Goal: Task Accomplishment & Management: Use online tool/utility

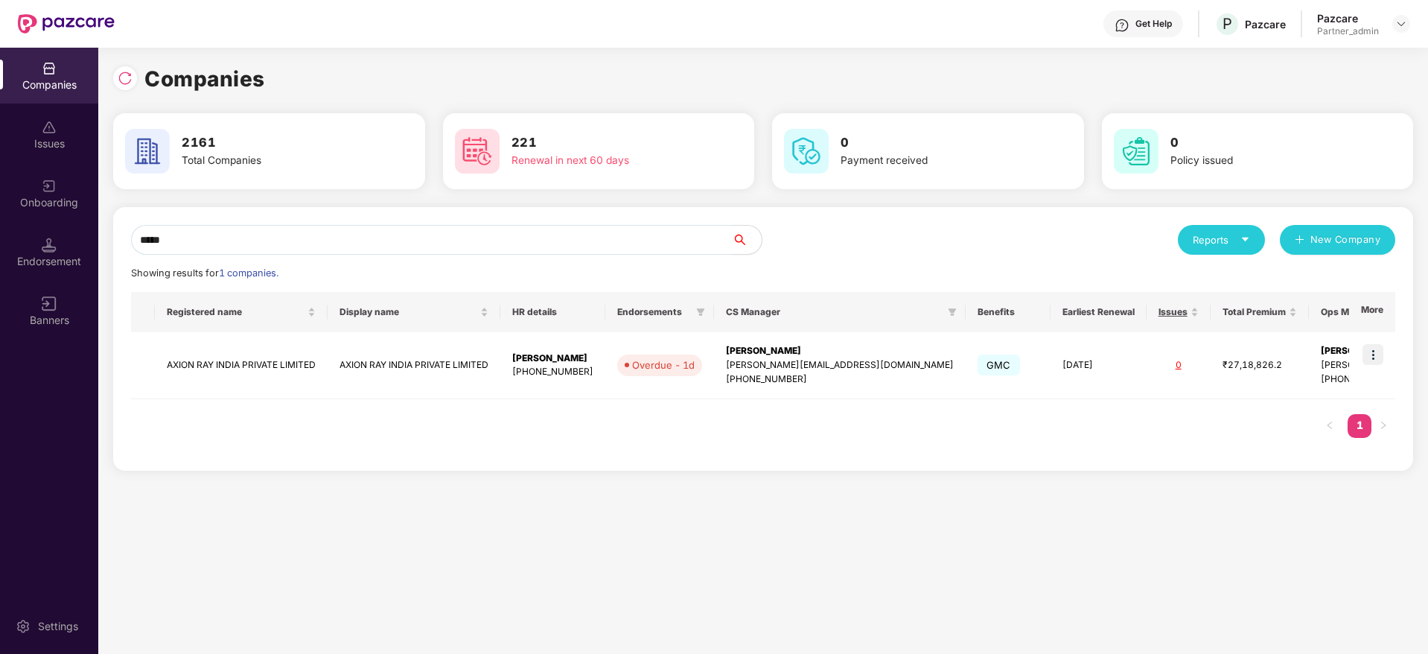
click at [32, 208] on div "Companies Issues Onboarding Endorsement Banners Settings Companies 2161 Total C…" at bounding box center [714, 351] width 1428 height 606
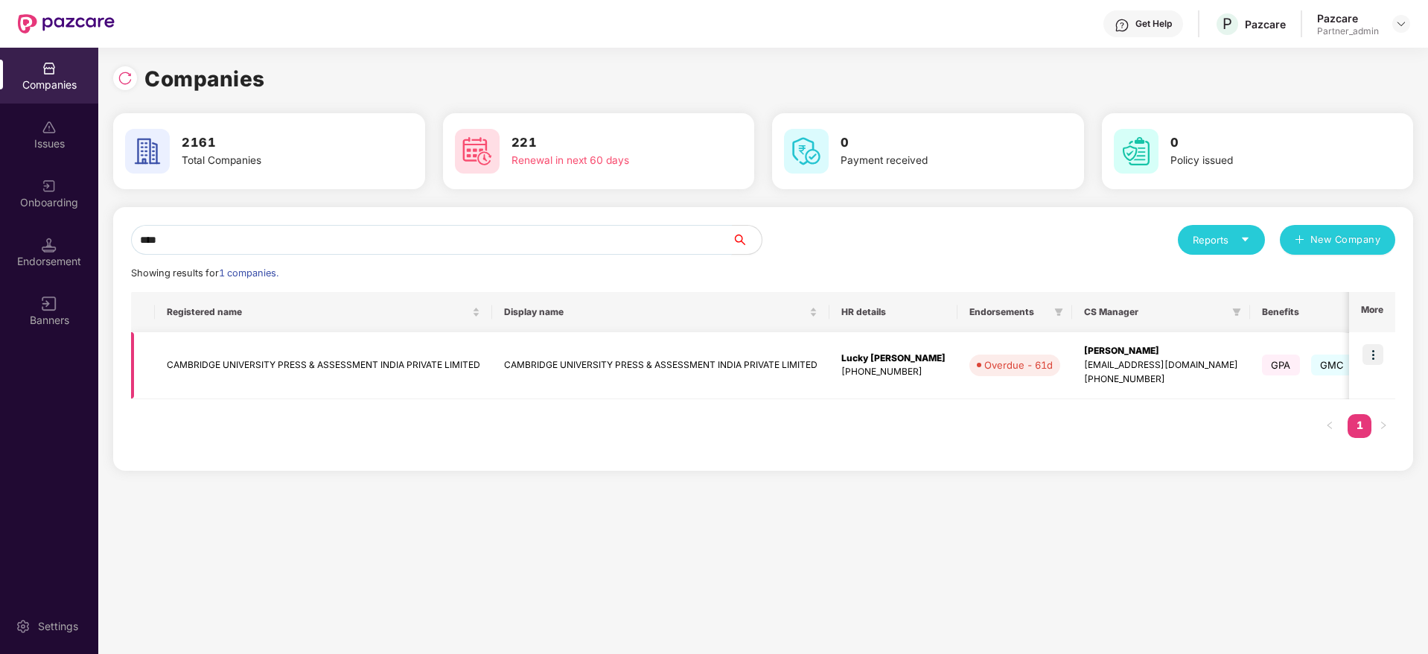
type input "****"
click at [1370, 354] on img at bounding box center [1372, 354] width 21 height 21
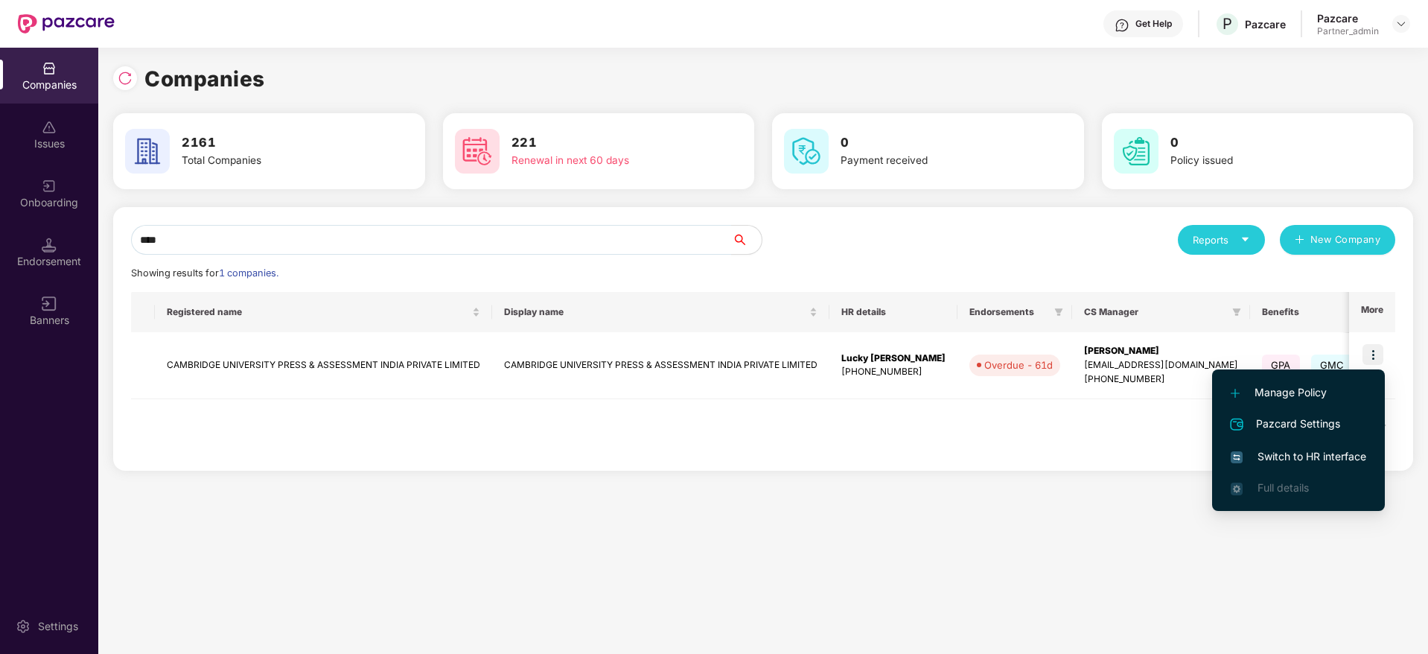
click at [1268, 459] on span "Switch to HR interface" at bounding box center [1298, 456] width 135 height 16
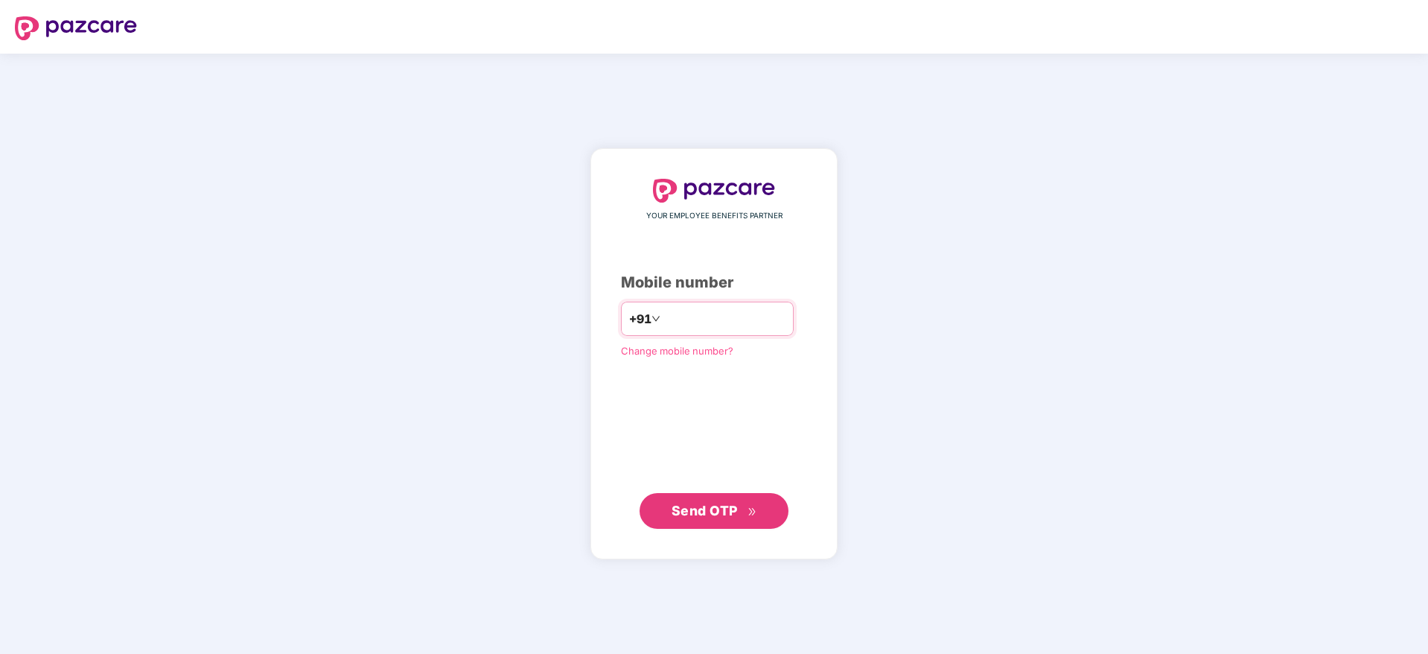
click at [679, 315] on input "number" at bounding box center [724, 319] width 122 height 24
type input "**********"
click at [666, 510] on button "Send OTP" at bounding box center [713, 510] width 149 height 36
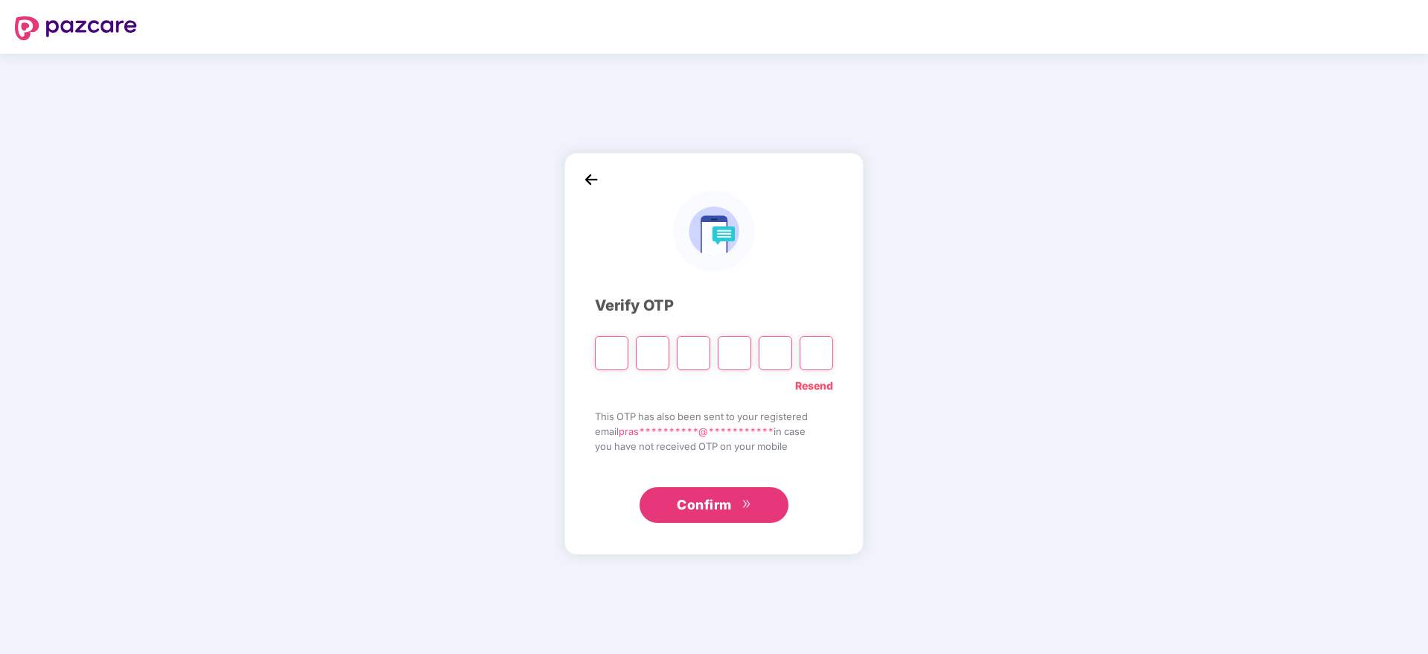
type input "*"
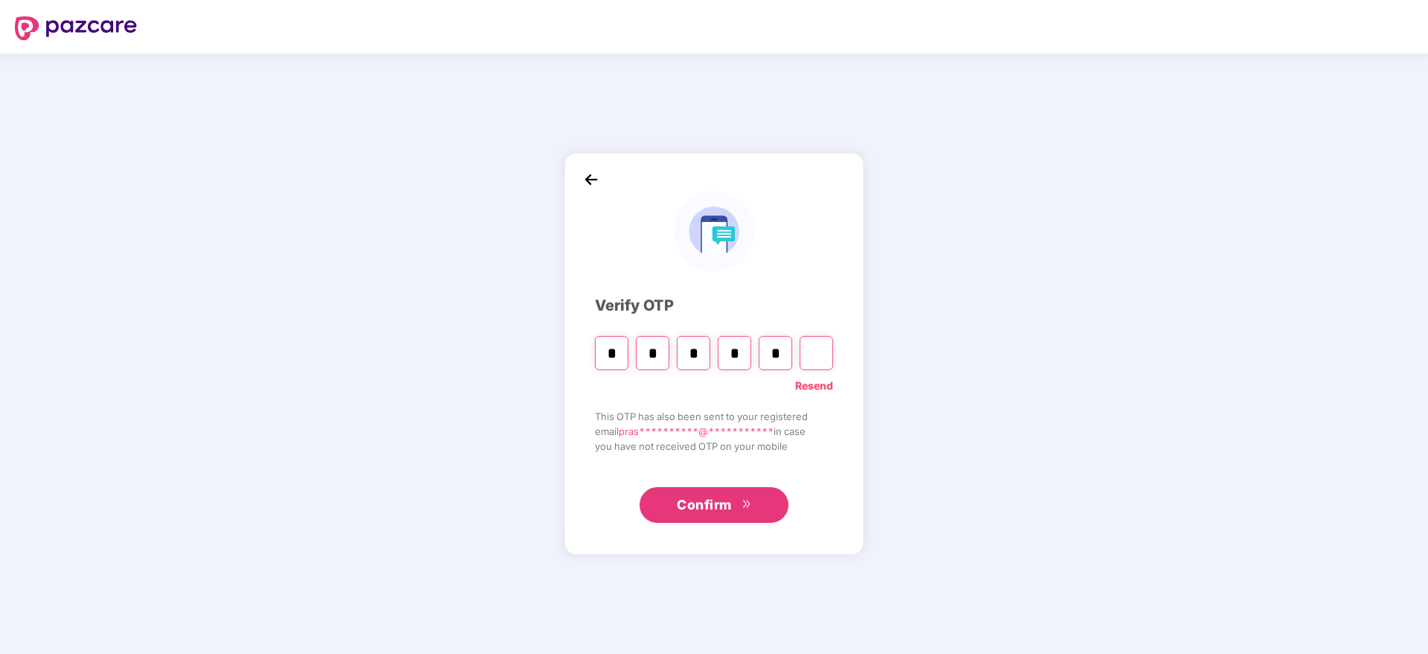
type input "*"
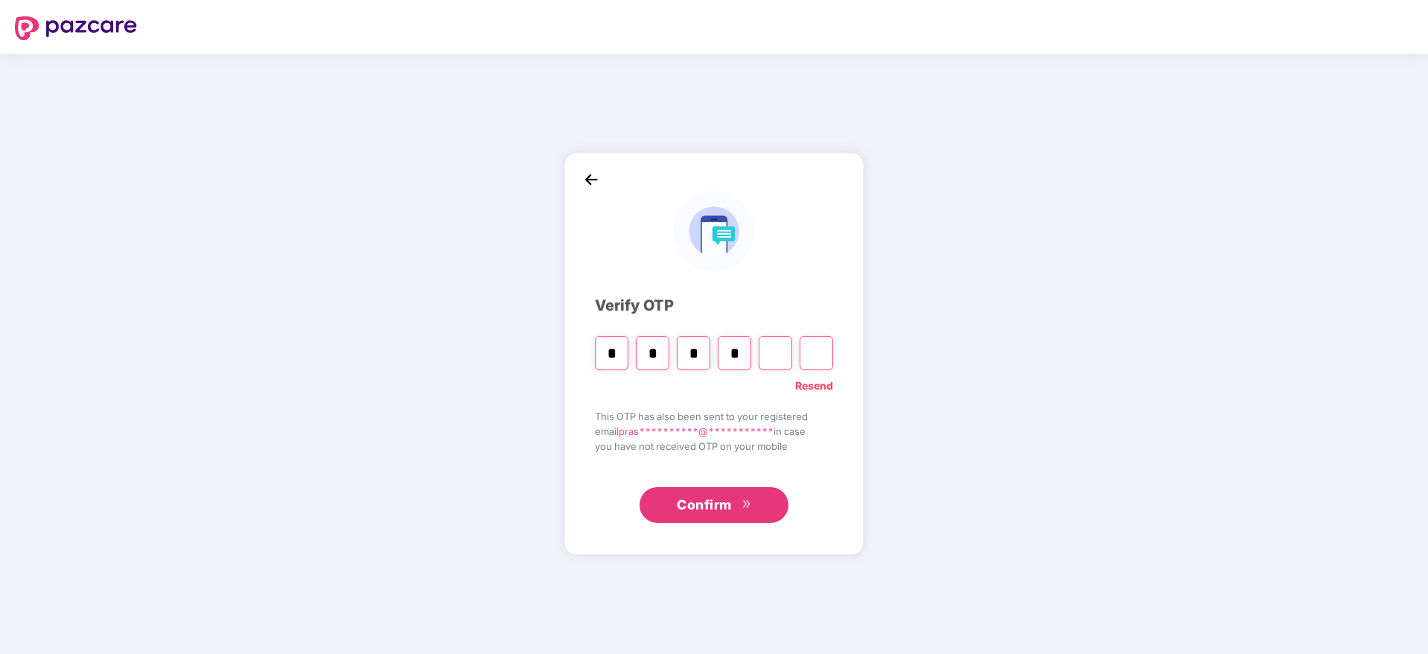
type input "*"
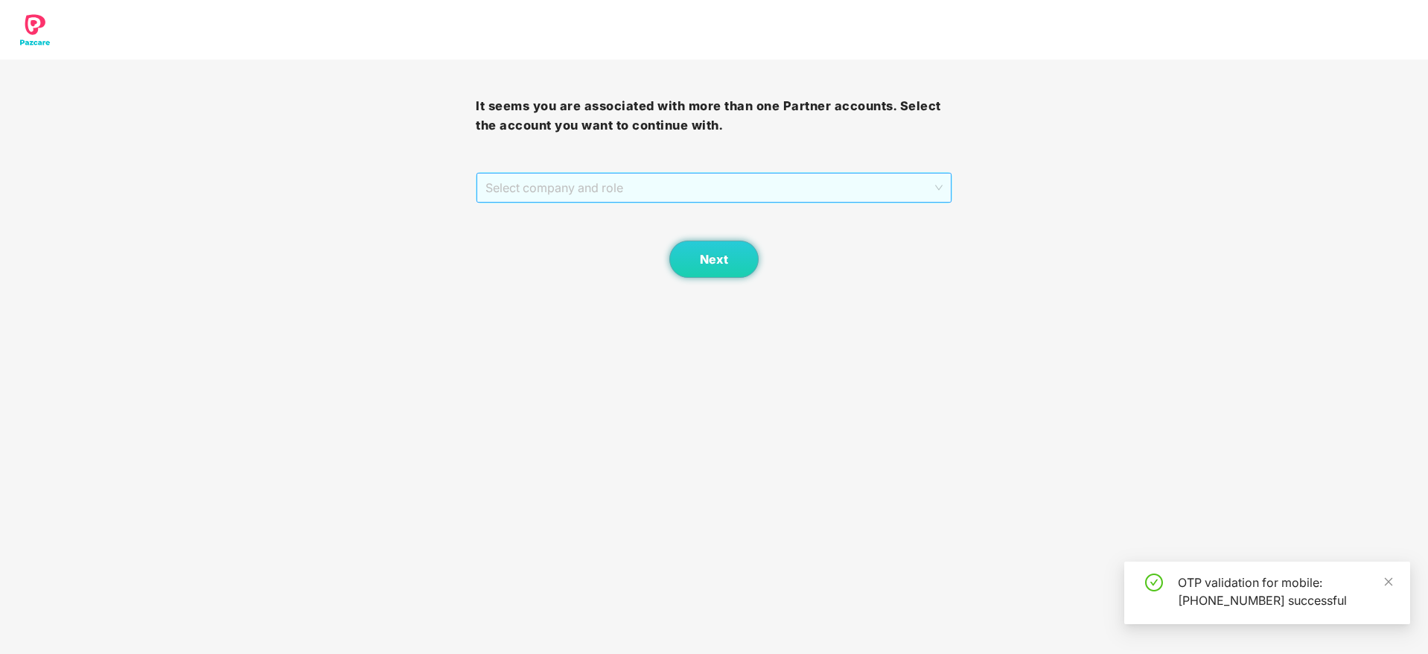
click at [695, 196] on span "Select company and role" at bounding box center [713, 187] width 456 height 28
click at [653, 224] on div "Pazcare - OPERATIONS" at bounding box center [714, 217] width 458 height 16
click at [677, 188] on span "Pazcare - OPERATIONS" at bounding box center [713, 187] width 456 height 28
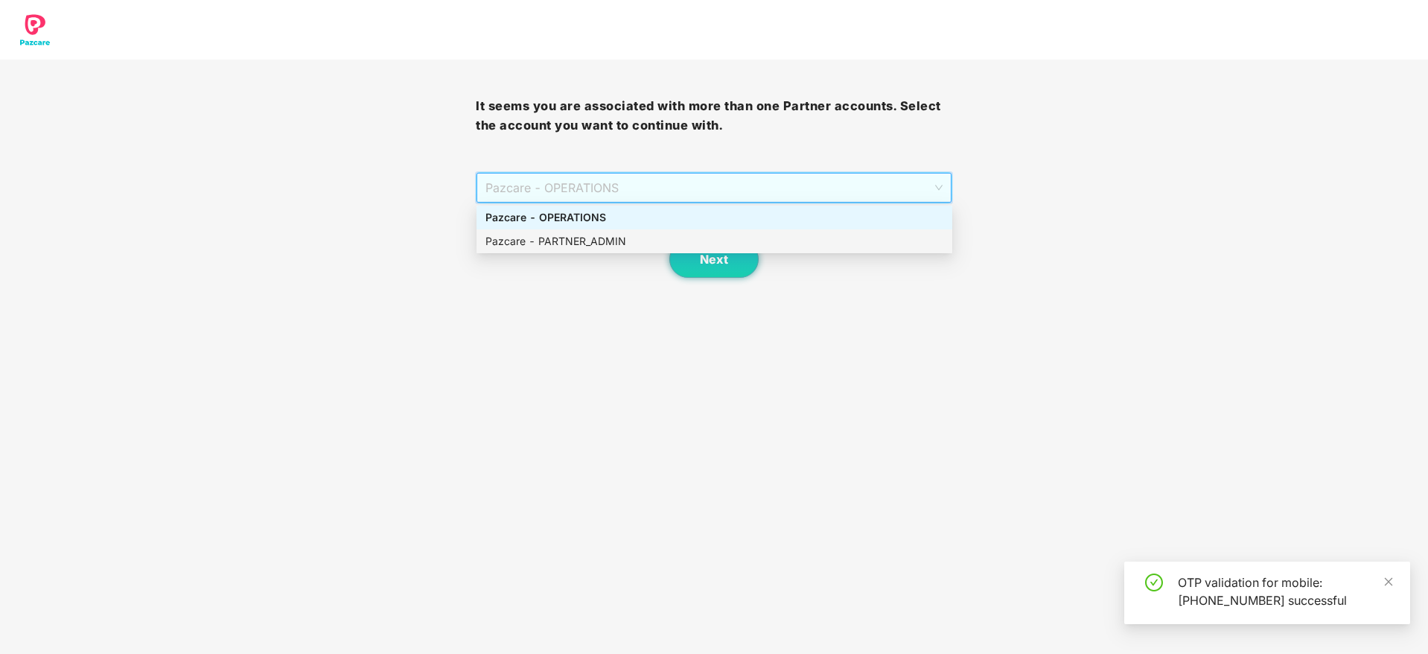
click at [626, 240] on div "Pazcare - PARTNER_ADMIN" at bounding box center [714, 241] width 458 height 16
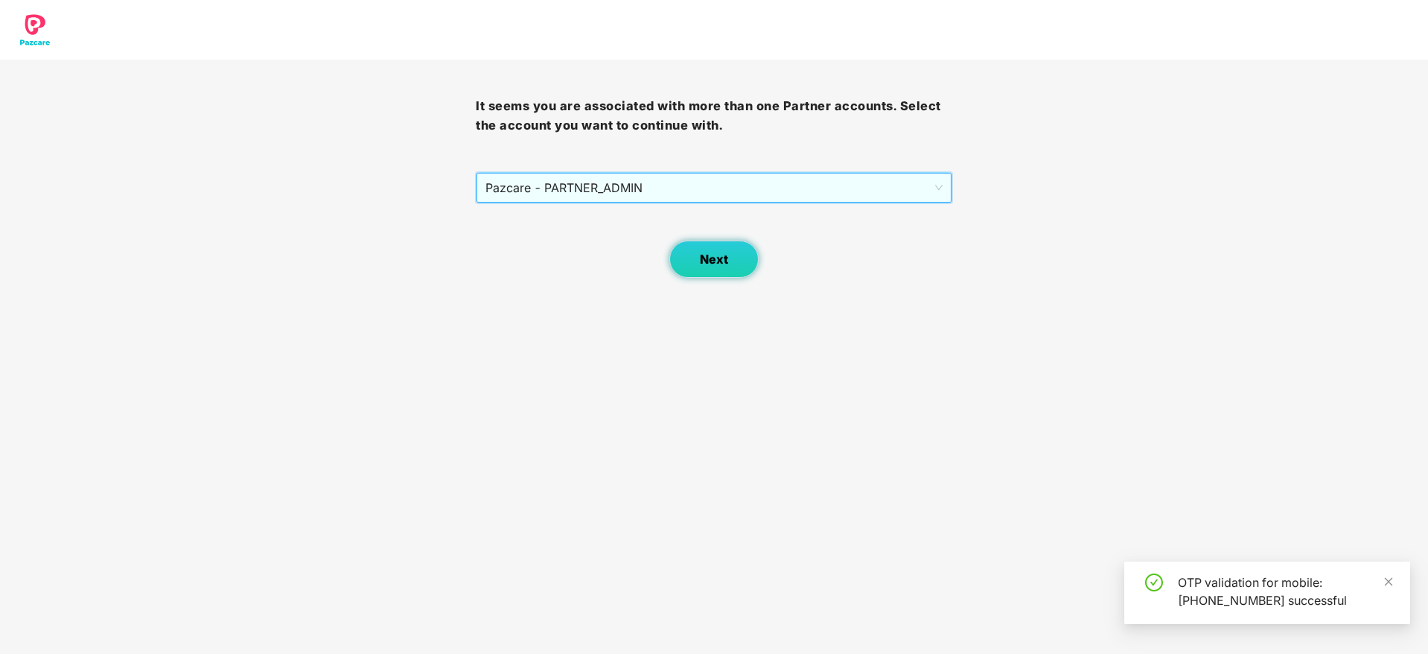
click at [734, 255] on button "Next" at bounding box center [713, 258] width 89 height 37
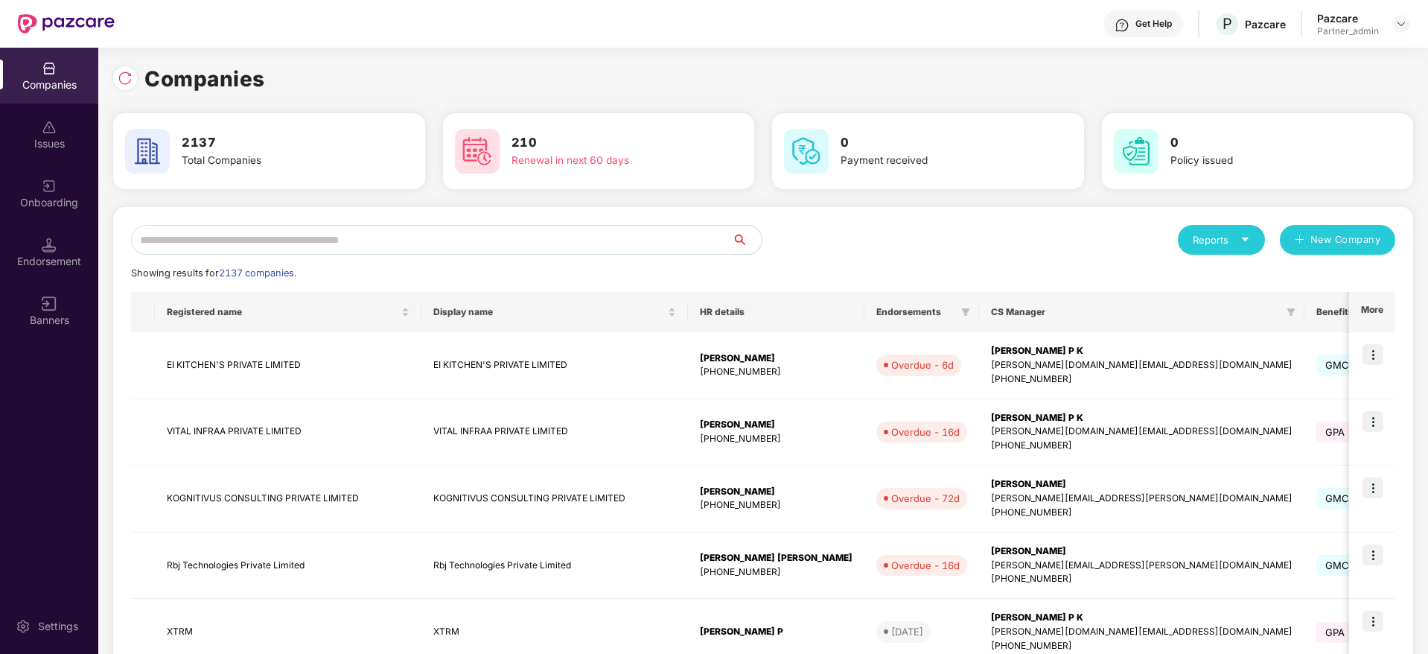
click at [339, 236] on input "text" at bounding box center [431, 240] width 601 height 30
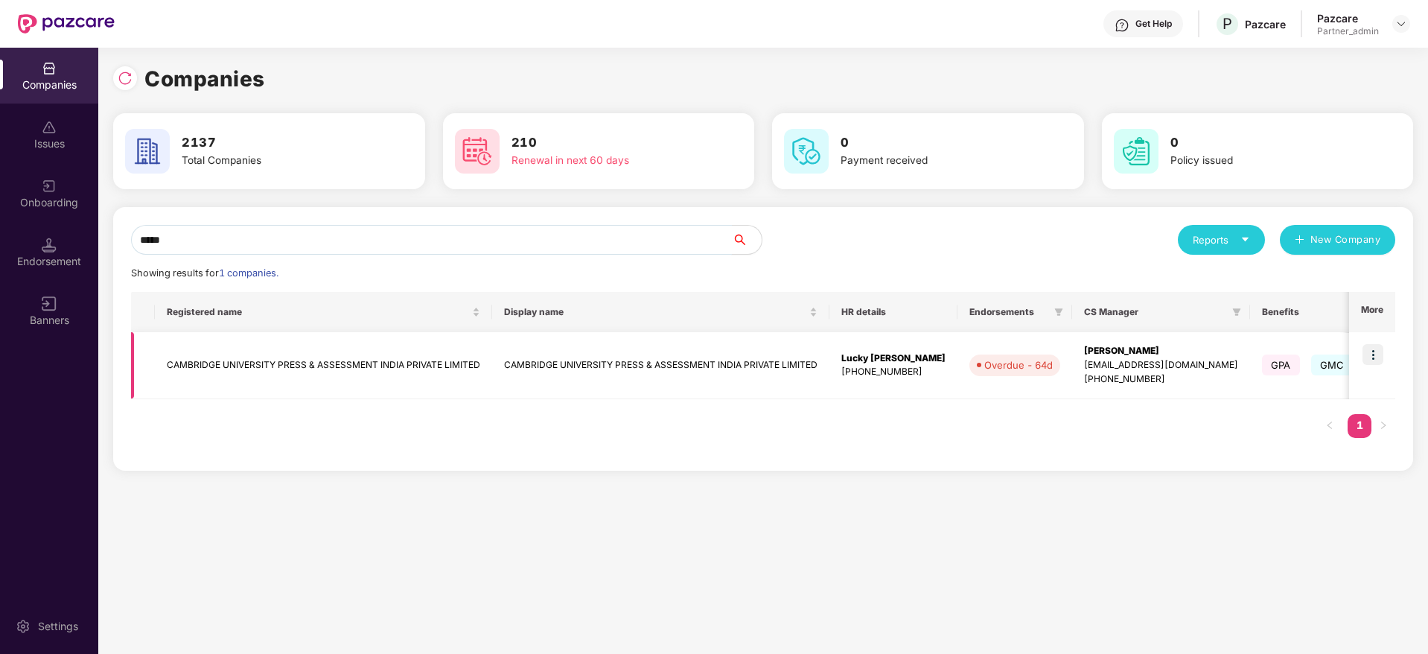
type input "*****"
click at [1382, 350] on img at bounding box center [1372, 354] width 21 height 21
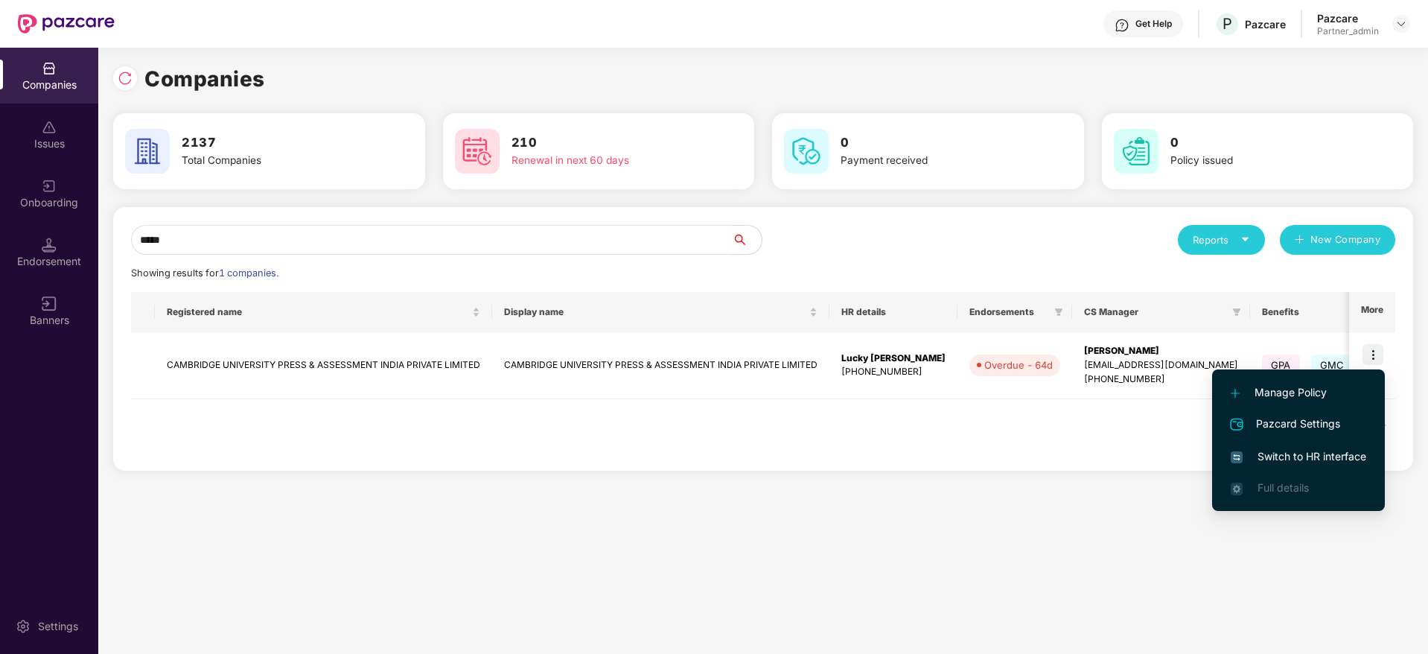
click at [1288, 457] on span "Switch to HR interface" at bounding box center [1298, 456] width 135 height 16
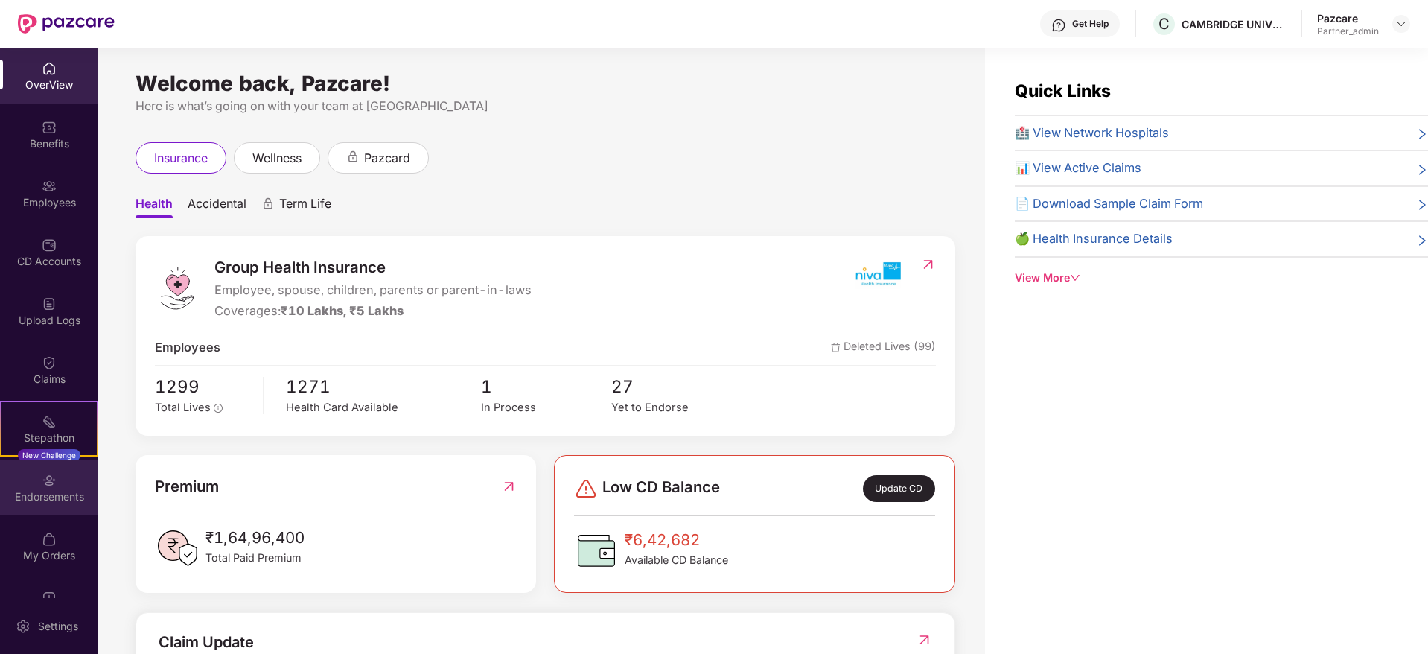
click at [45, 479] on img at bounding box center [49, 480] width 15 height 15
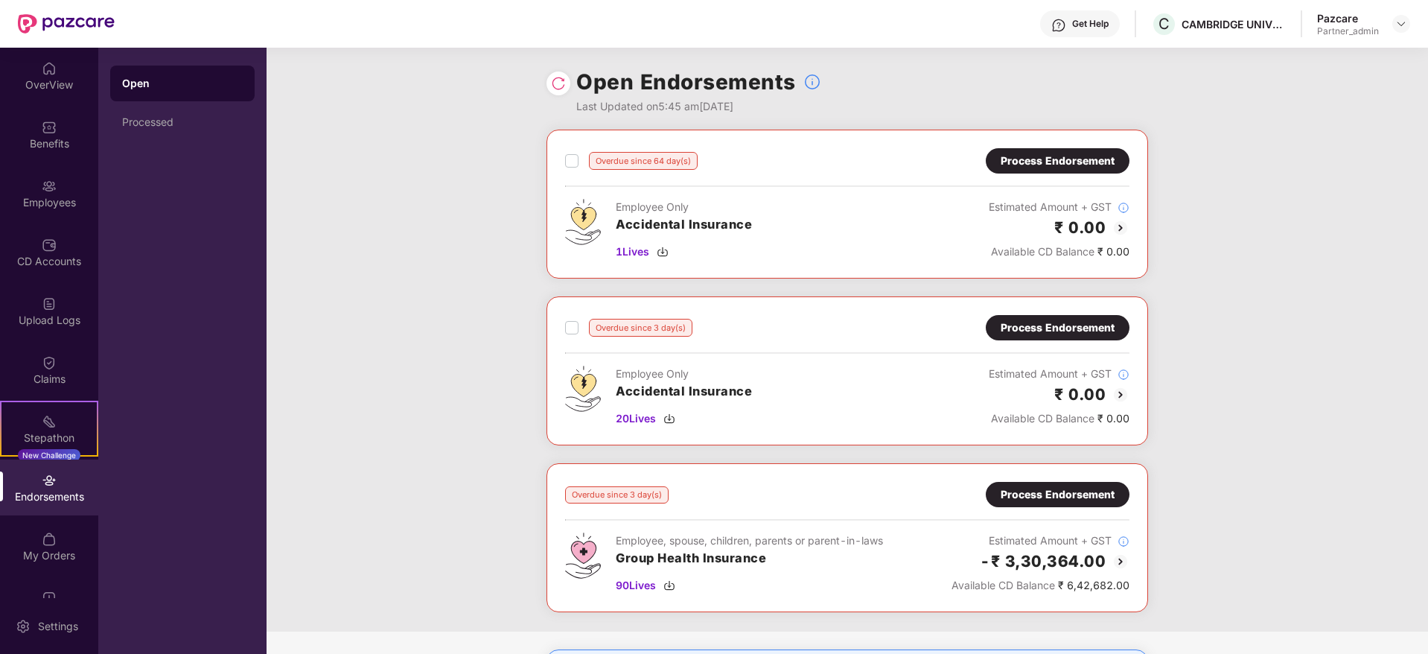
click at [1059, 154] on div "Process Endorsement" at bounding box center [1057, 161] width 114 height 16
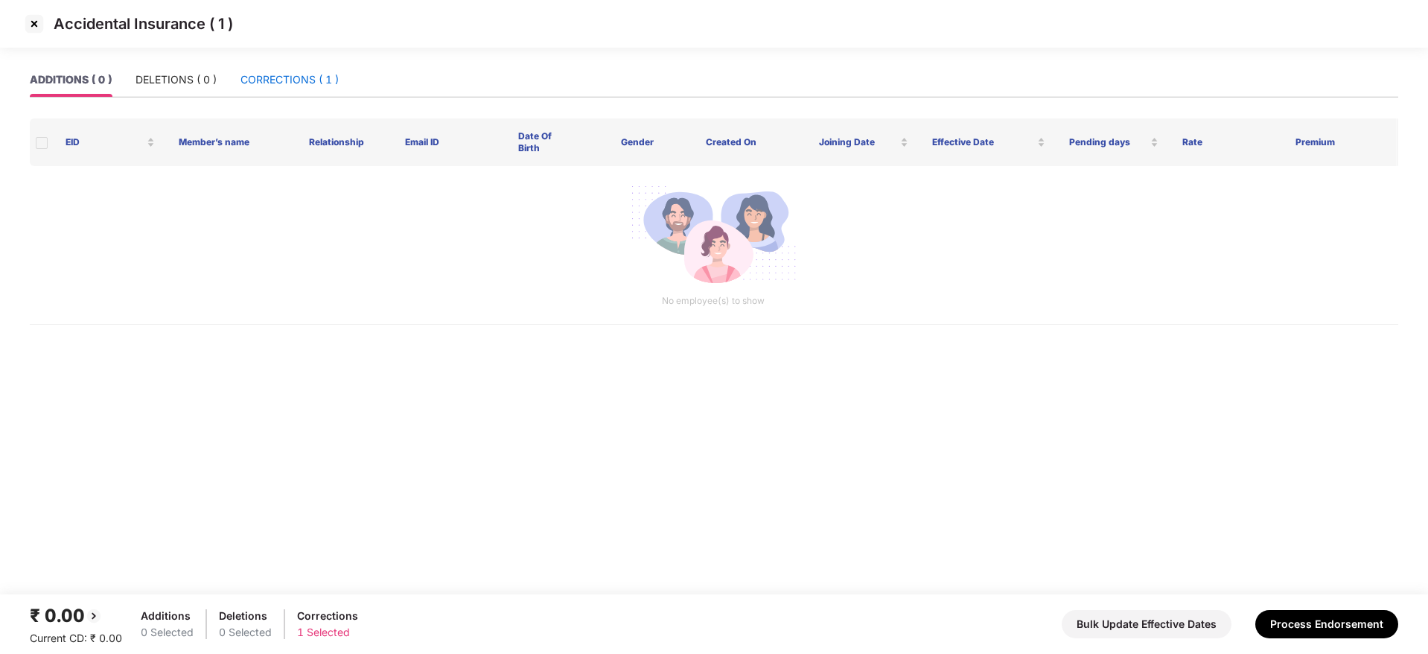
click at [306, 79] on div "CORRECTIONS ( 1 )" at bounding box center [289, 79] width 98 height 16
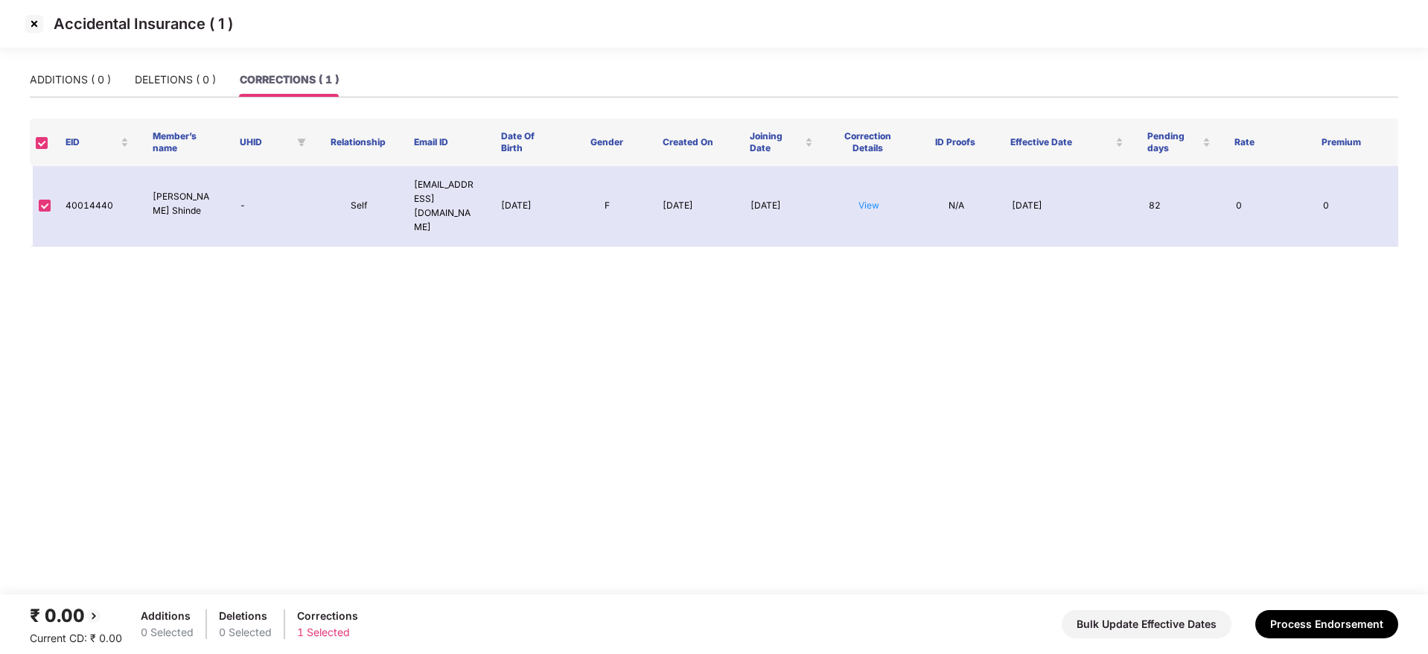
click at [31, 25] on img at bounding box center [34, 24] width 24 height 24
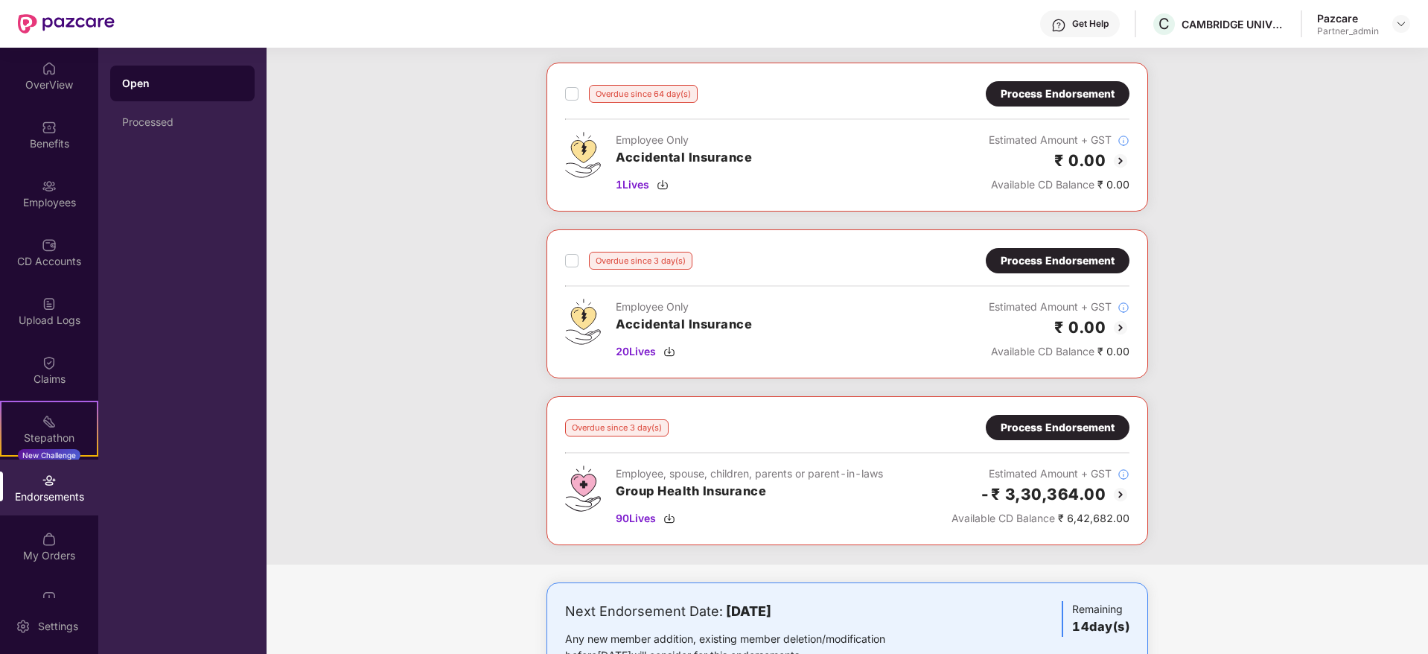
scroll to position [125, 0]
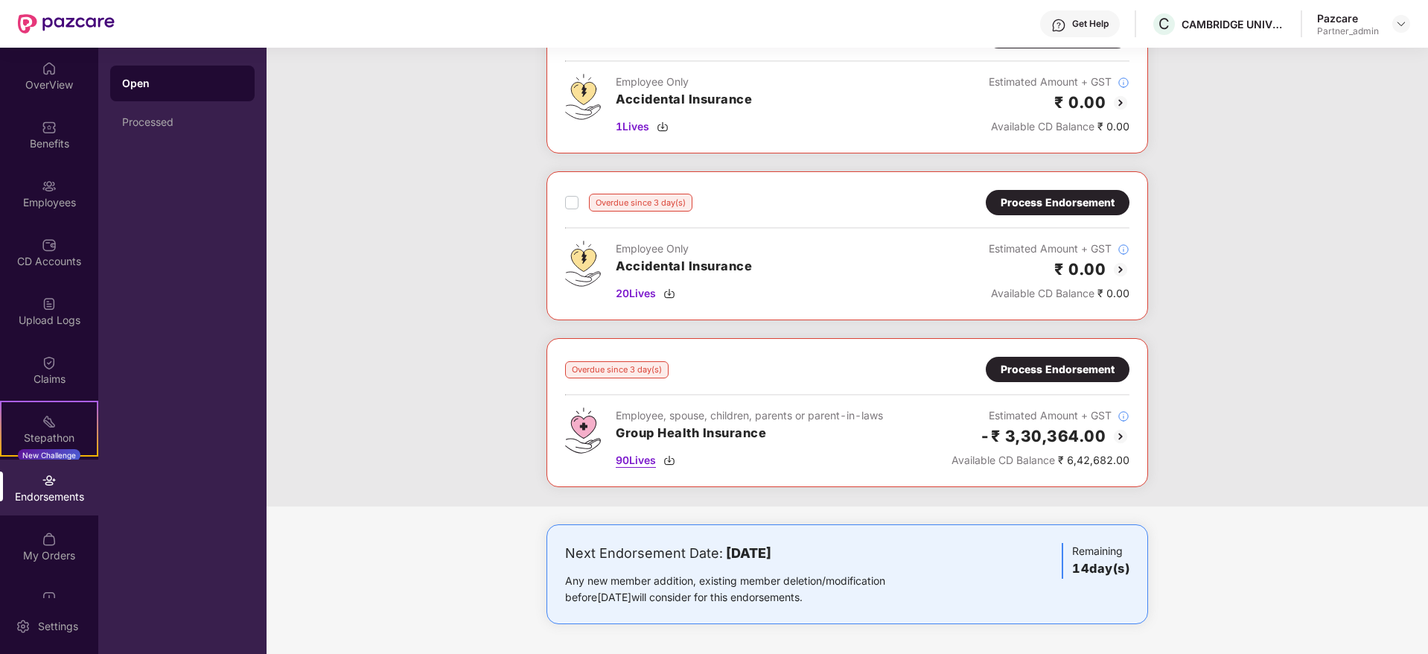
click at [672, 465] on img at bounding box center [669, 460] width 12 height 12
click at [674, 290] on img at bounding box center [669, 293] width 12 height 12
click at [1061, 382] on div "Overdue since 3 day(s) Process Endorsement Employee, spouse, children, parents …" at bounding box center [847, 413] width 564 height 112
click at [1057, 379] on div "Process Endorsement" at bounding box center [1058, 369] width 144 height 25
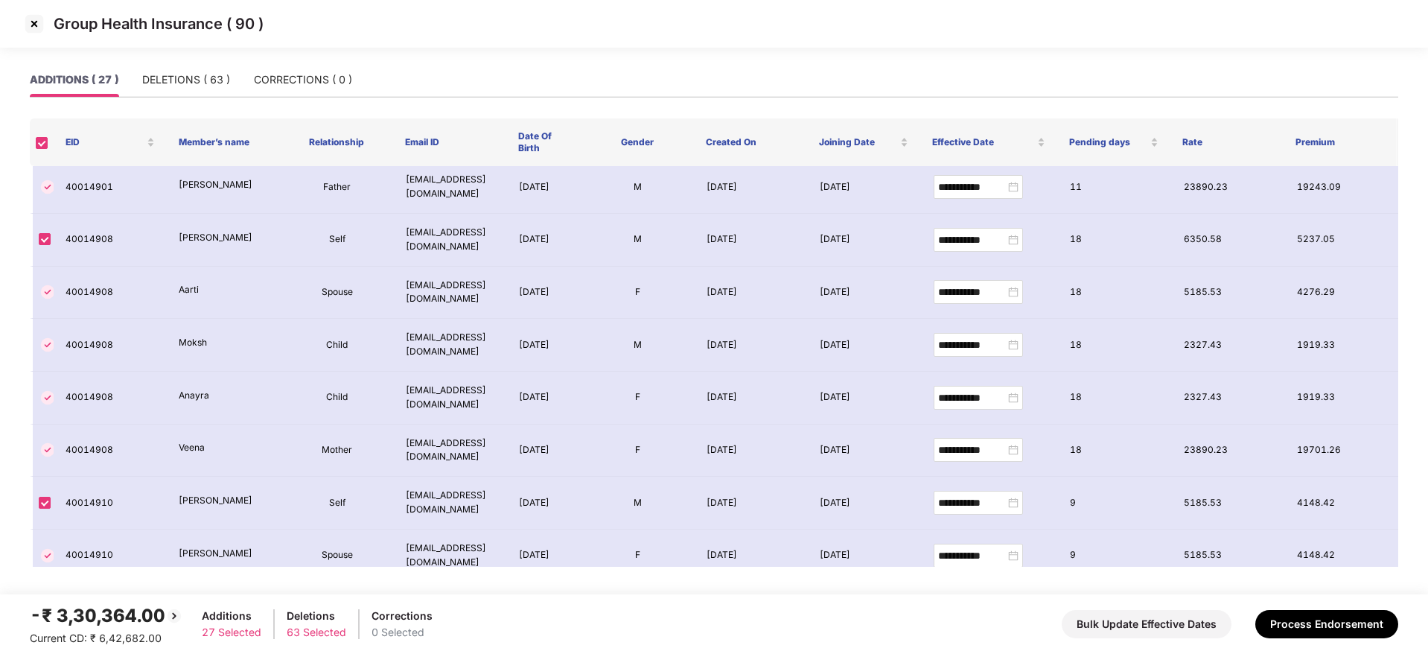
scroll to position [1024, 0]
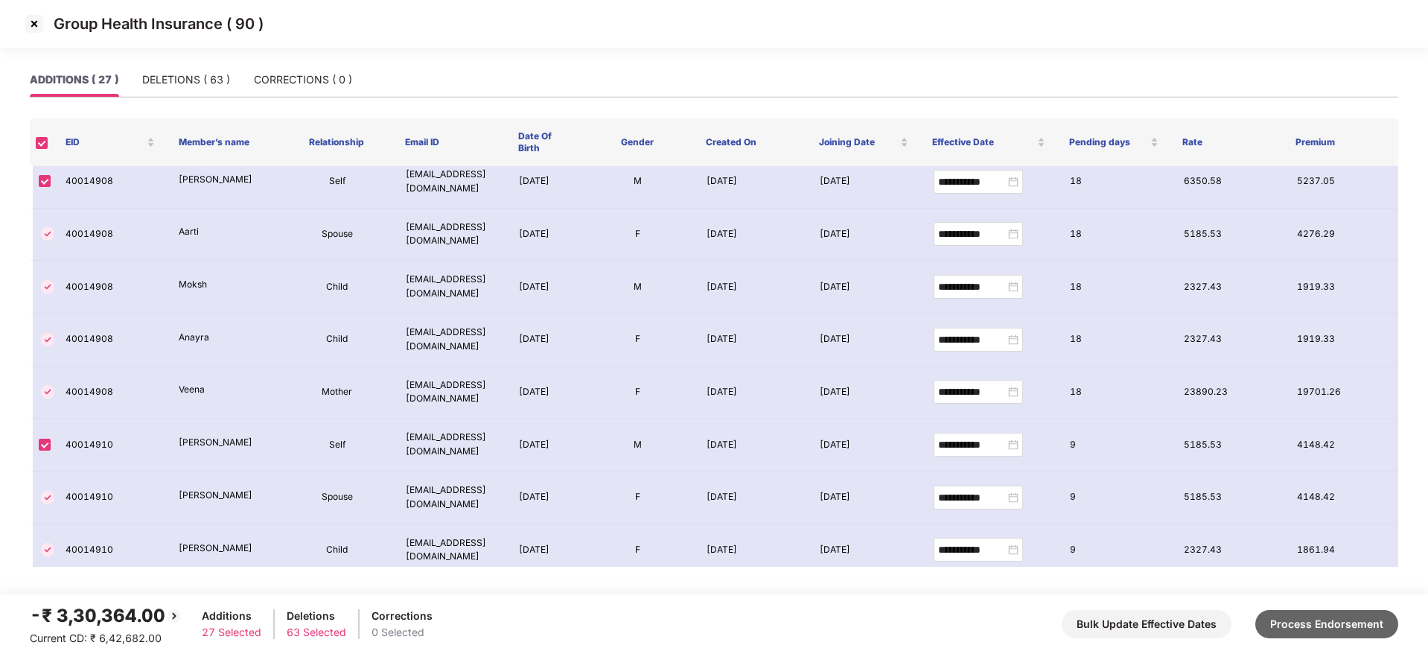
click at [1328, 634] on button "Process Endorsement" at bounding box center [1326, 624] width 143 height 28
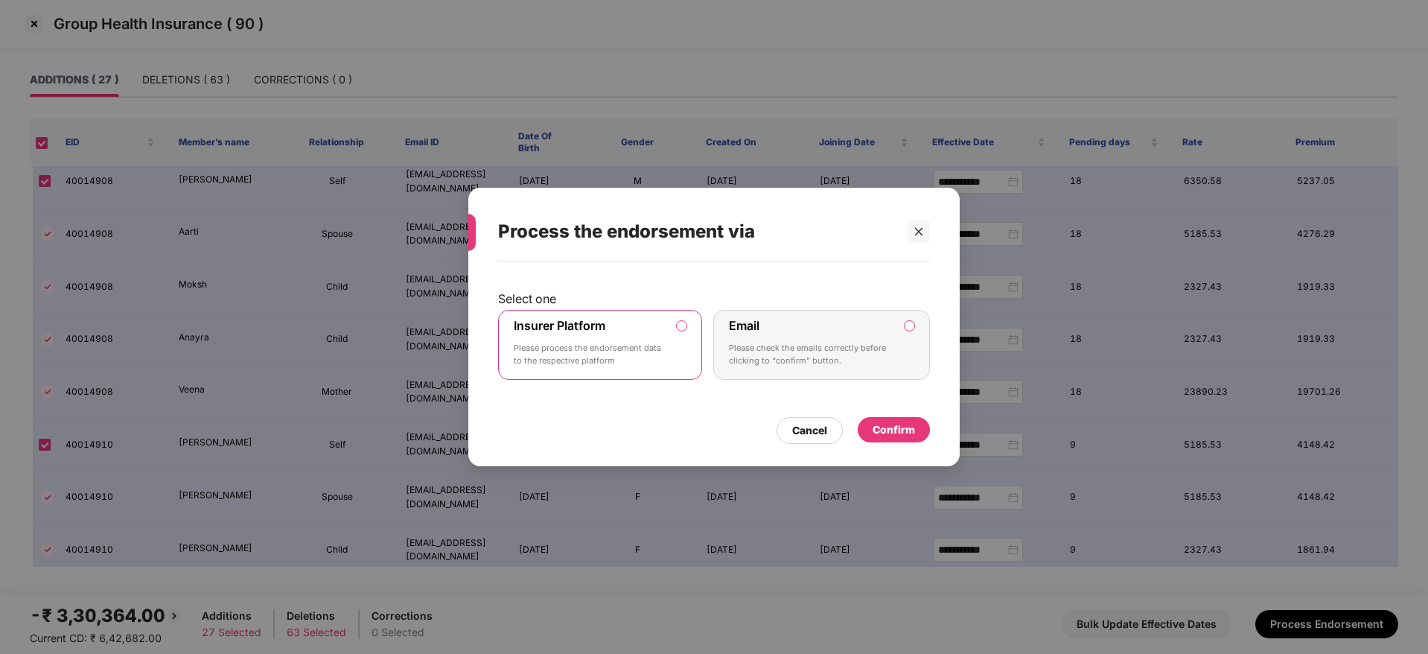
click at [905, 426] on div "Confirm" at bounding box center [893, 429] width 42 height 16
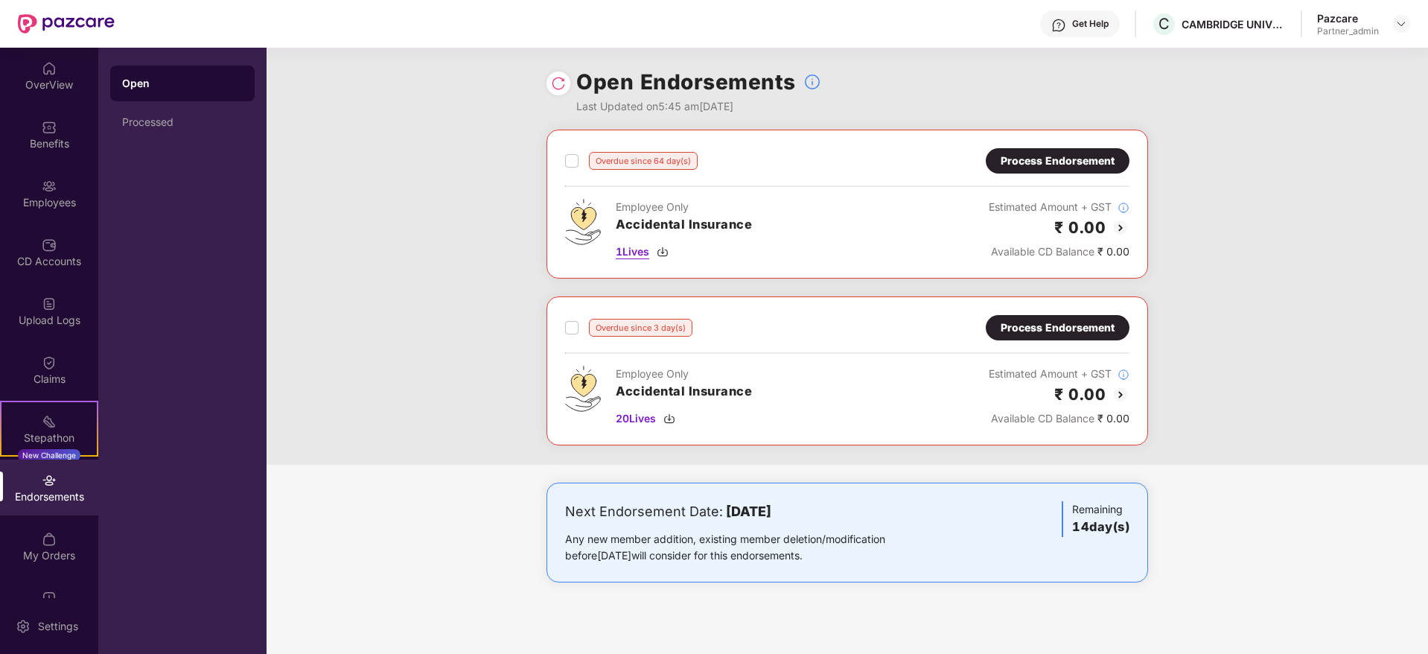
click at [668, 250] on img at bounding box center [663, 252] width 12 height 12
click at [1073, 158] on div "Process Endorsement" at bounding box center [1057, 161] width 114 height 16
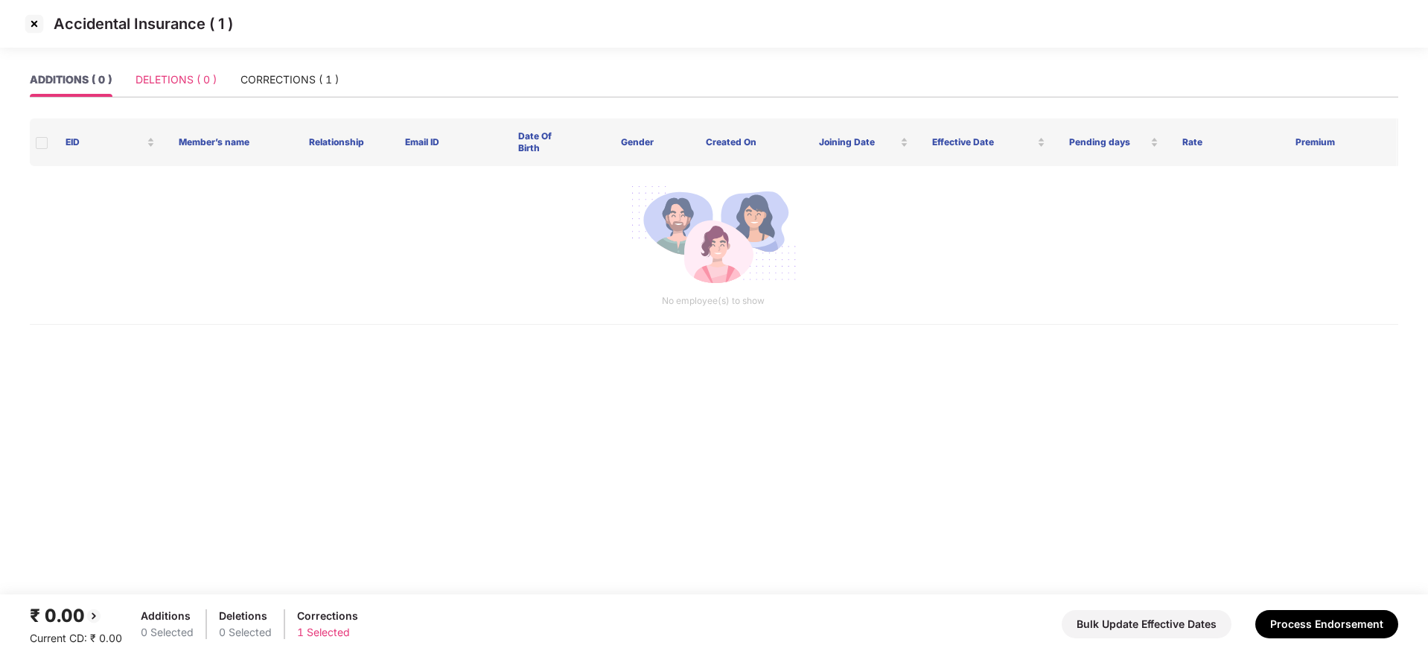
click at [160, 67] on div "DELETIONS ( 0 )" at bounding box center [175, 80] width 81 height 34
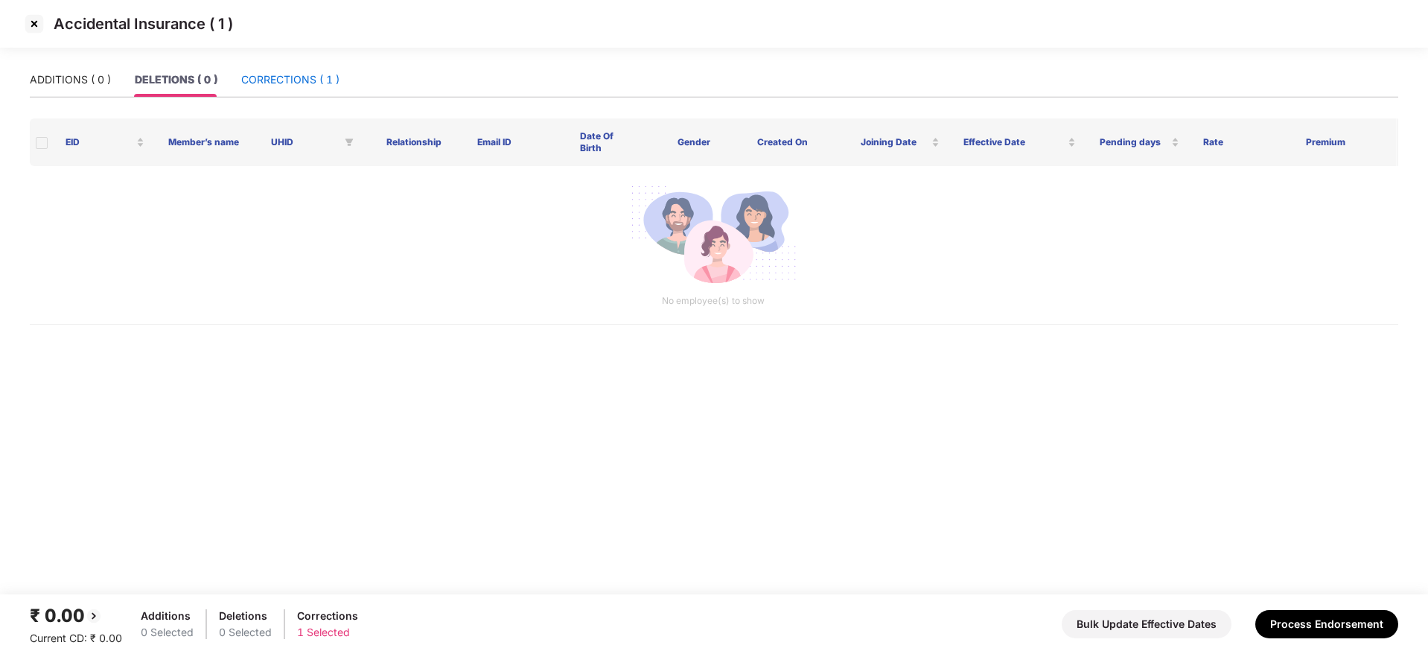
click at [304, 71] on div "CORRECTIONS ( 1 )" at bounding box center [290, 79] width 98 height 16
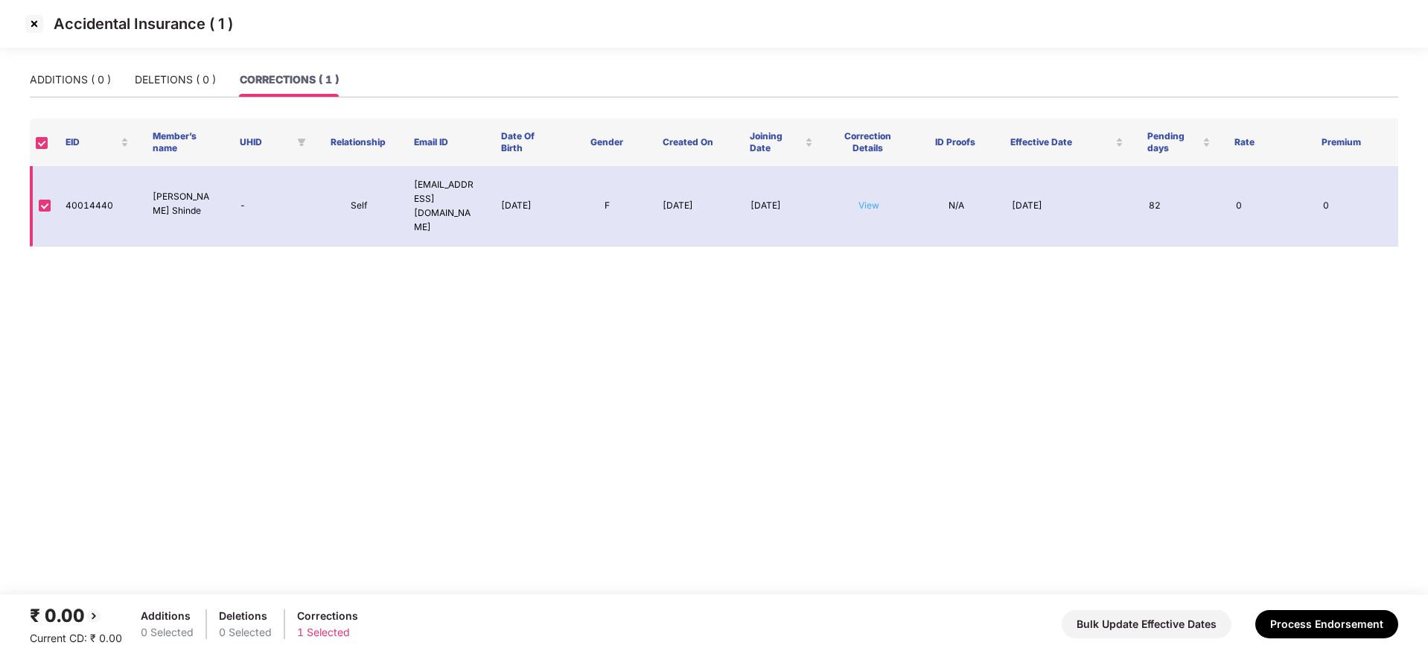
click at [866, 200] on link "View" at bounding box center [868, 205] width 21 height 11
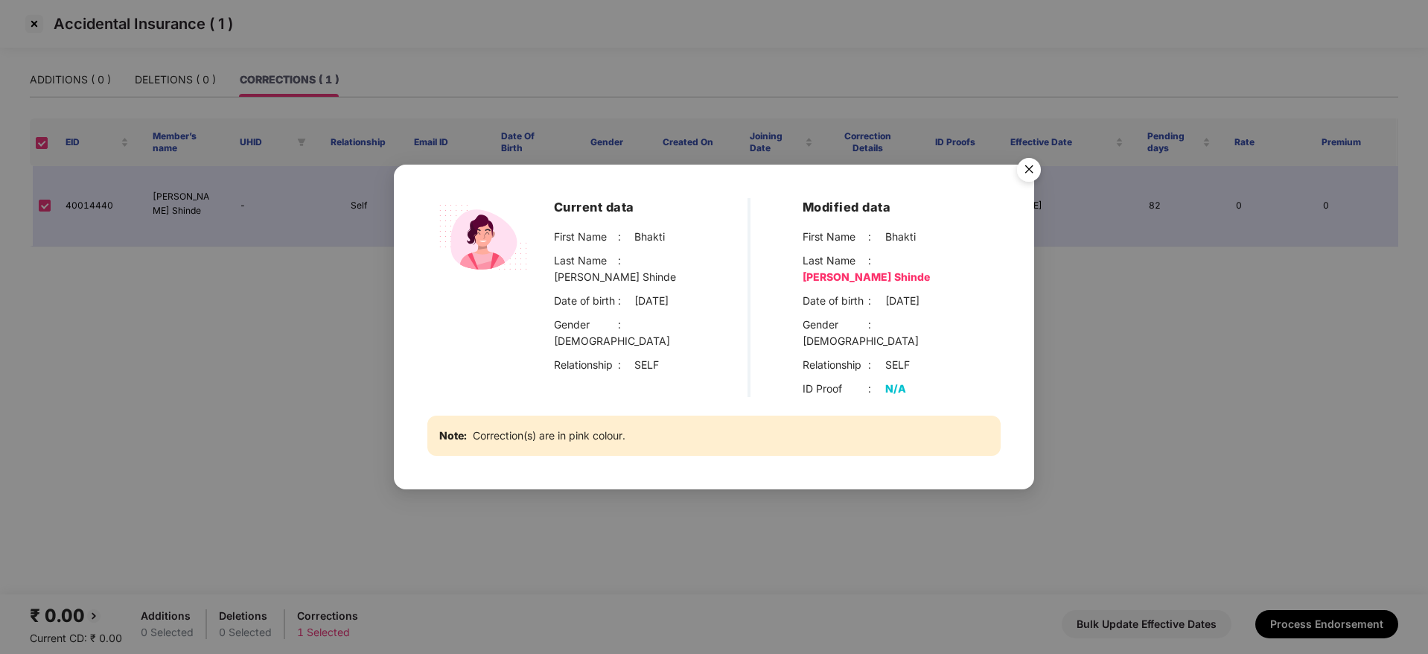
click at [1027, 191] on img "Close" at bounding box center [1029, 172] width 42 height 42
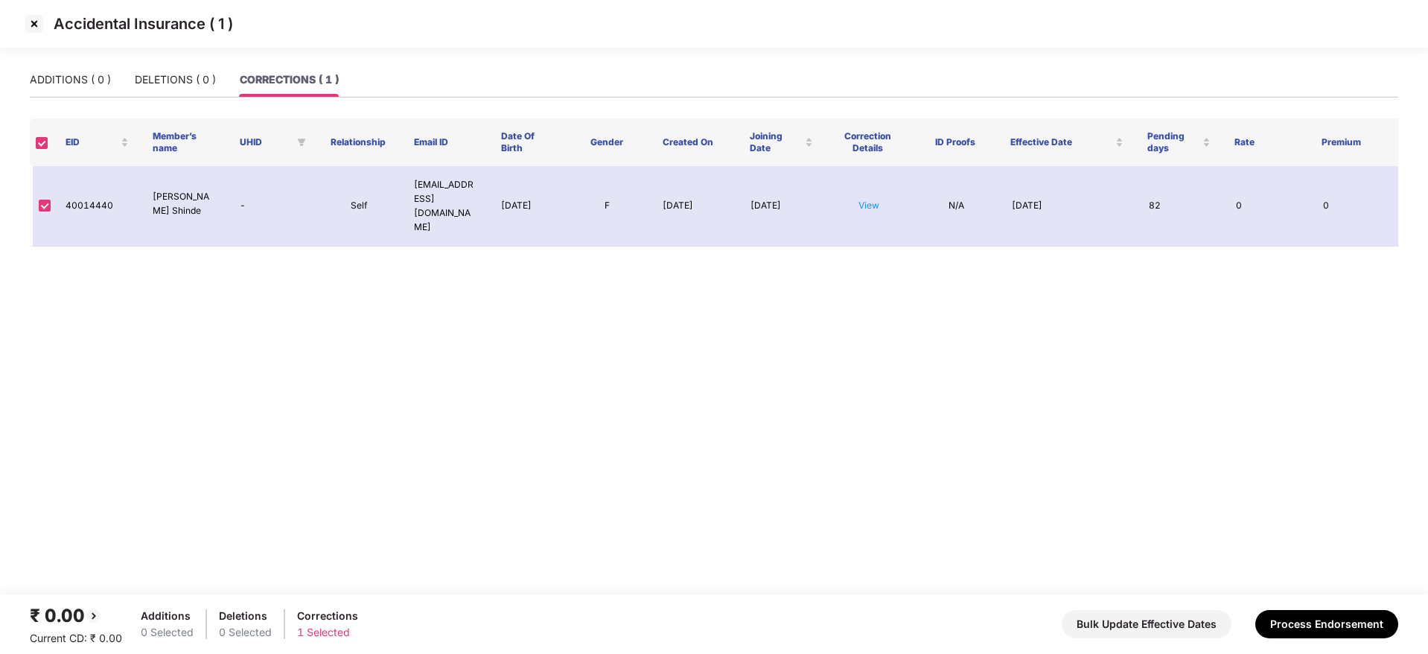
click at [31, 23] on img at bounding box center [34, 24] width 24 height 24
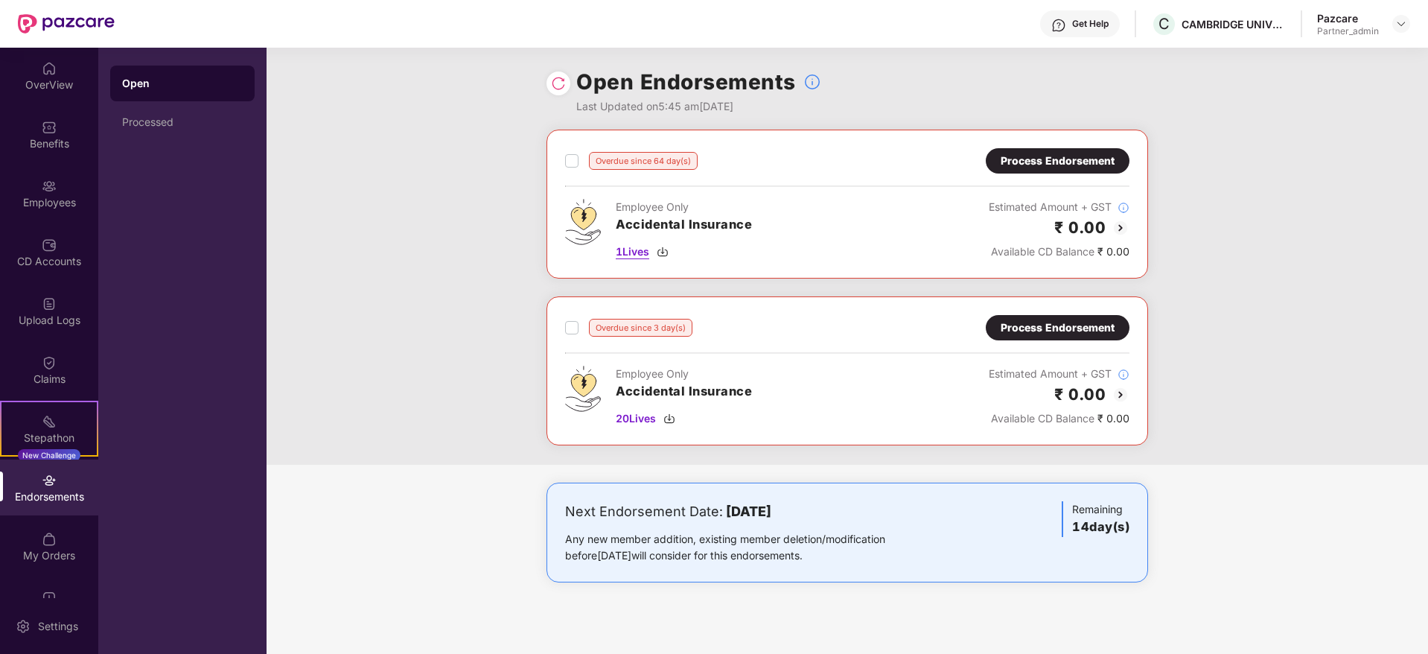
click at [663, 247] on img at bounding box center [663, 252] width 12 height 12
